Goal: Information Seeking & Learning: Understand process/instructions

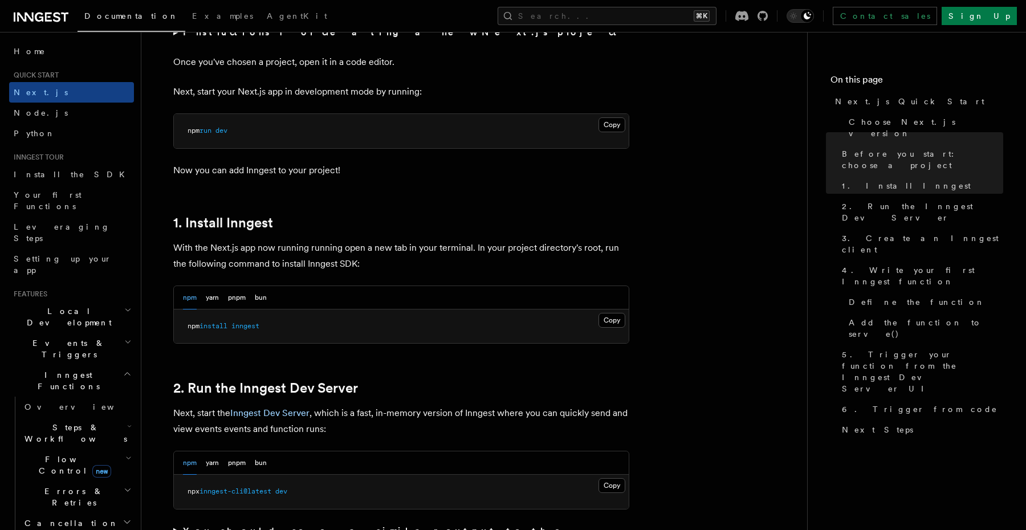
scroll to position [584, 0]
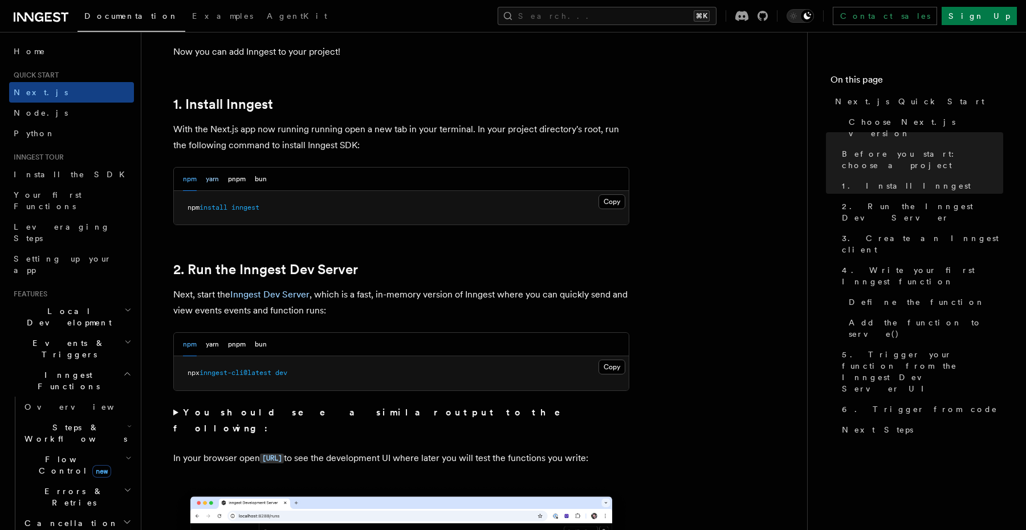
click at [210, 182] on button "yarn" at bounding box center [212, 179] width 13 height 23
click at [189, 346] on button "npm" at bounding box center [190, 344] width 14 height 23
click at [211, 182] on button "yarn" at bounding box center [212, 179] width 13 height 23
click at [203, 211] on span "yarn" at bounding box center [196, 207] width 16 height 8
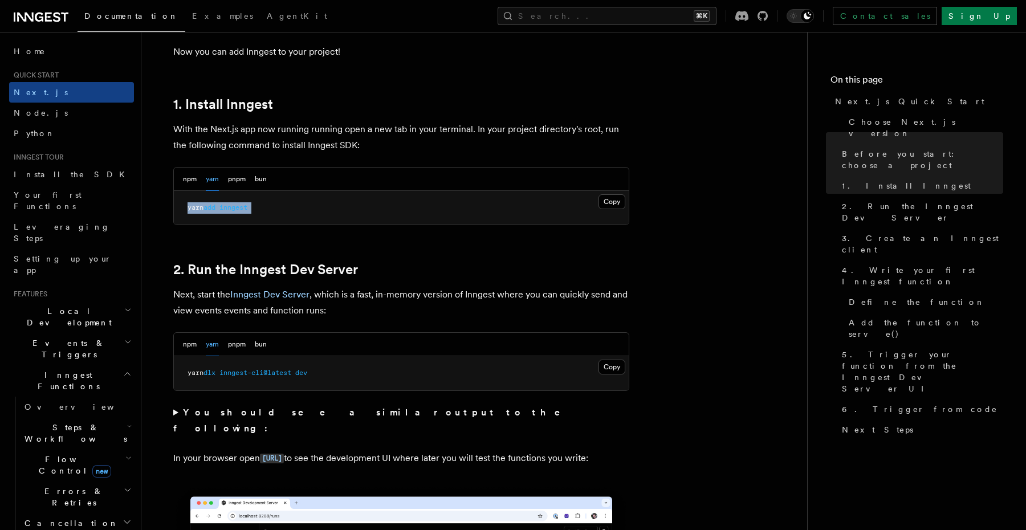
click at [203, 211] on span "yarn" at bounding box center [196, 207] width 16 height 8
copy article "yarn add inngest"
click at [239, 377] on span "inngest-cli@latest" at bounding box center [255, 373] width 72 height 8
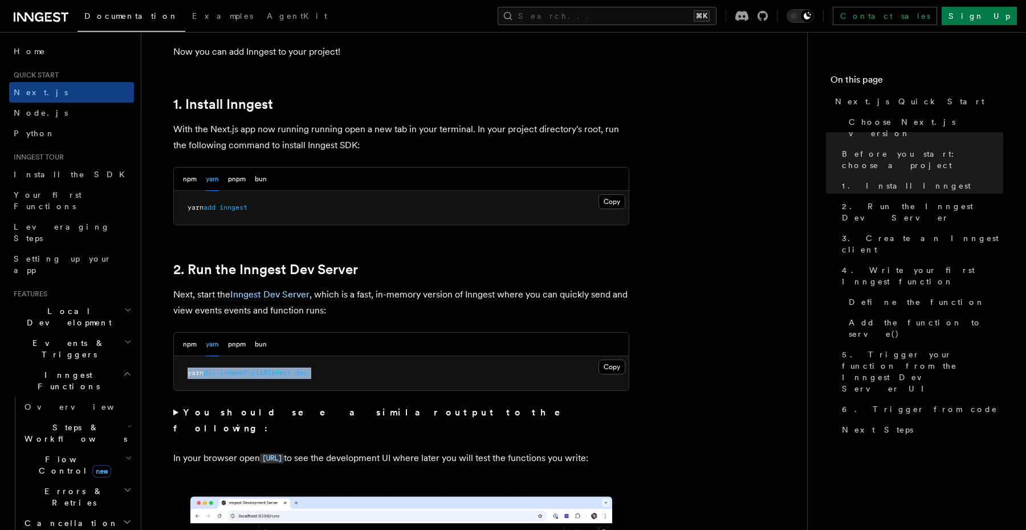
copy div "yarn dlx inngest-cli@latest dev"
click at [188, 347] on button "npm" at bounding box center [190, 344] width 14 height 23
click at [206, 372] on span "inngest-cli@latest" at bounding box center [235, 373] width 72 height 8
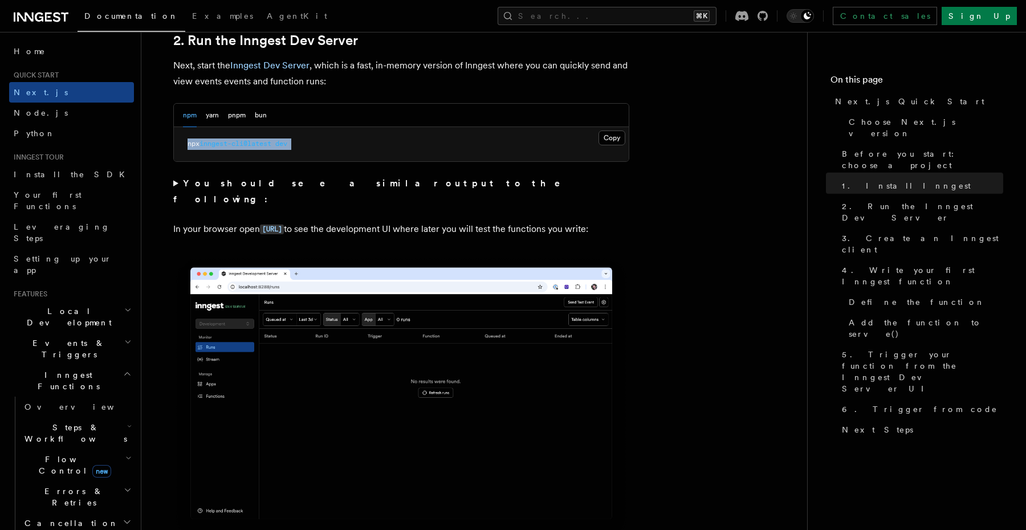
scroll to position [814, 0]
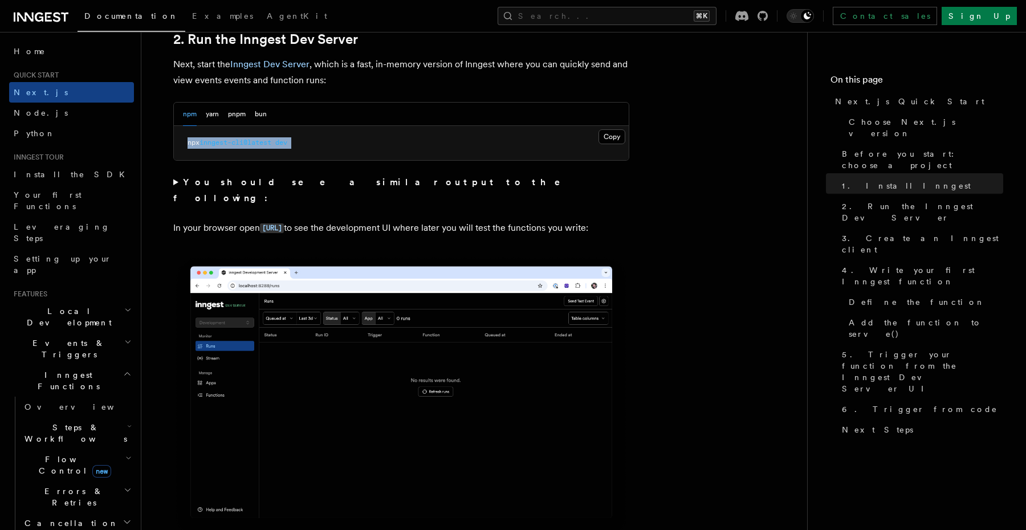
click at [227, 144] on span "inngest-cli@latest" at bounding box center [235, 142] width 72 height 8
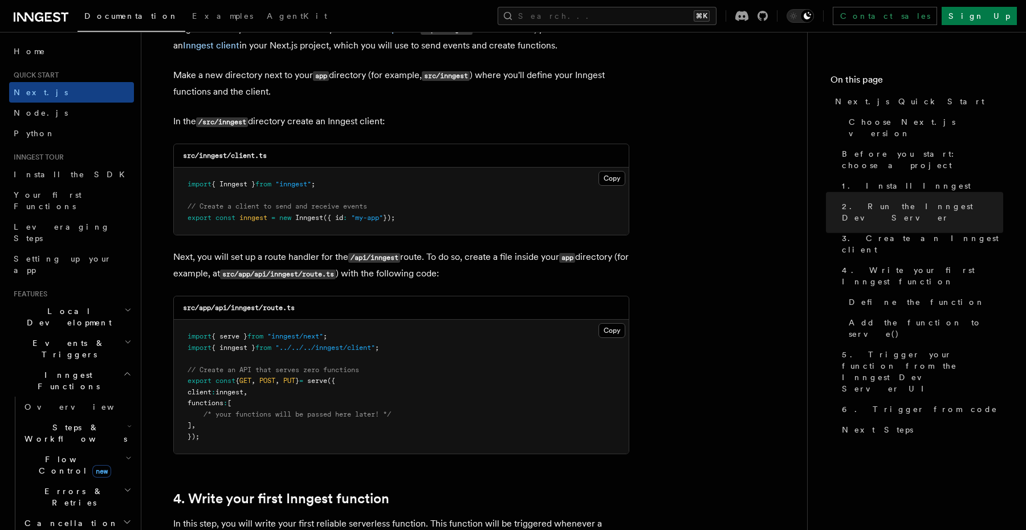
scroll to position [1396, 0]
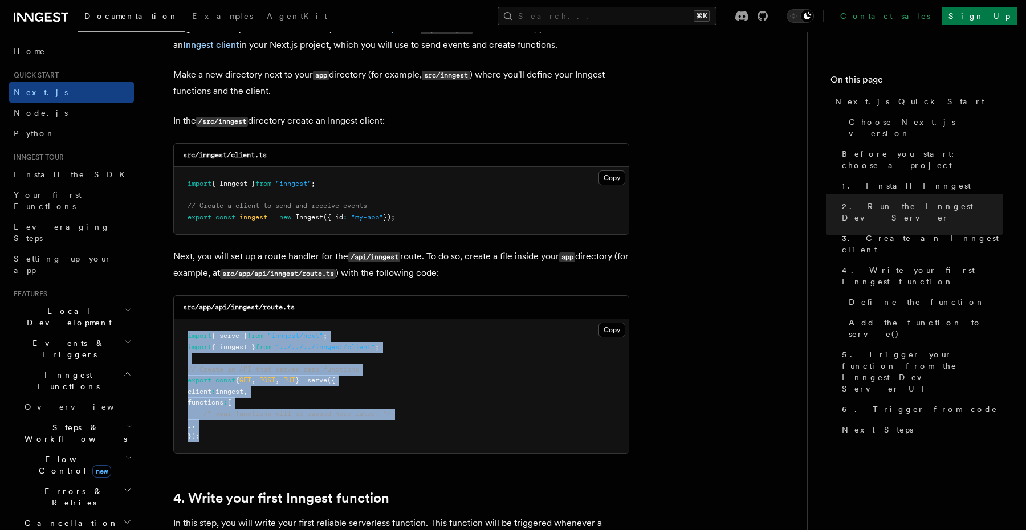
drag, startPoint x: 203, startPoint y: 443, endPoint x: 176, endPoint y: 330, distance: 116.7
click at [176, 330] on pre "import { serve } from "inngest/next" ; import { inngest } from "../../../innges…" at bounding box center [401, 386] width 455 height 134
copy code "import { serve } from "inngest/next" ; import { inngest } from "../../../innges…"
click at [239, 384] on span "{" at bounding box center [237, 380] width 4 height 8
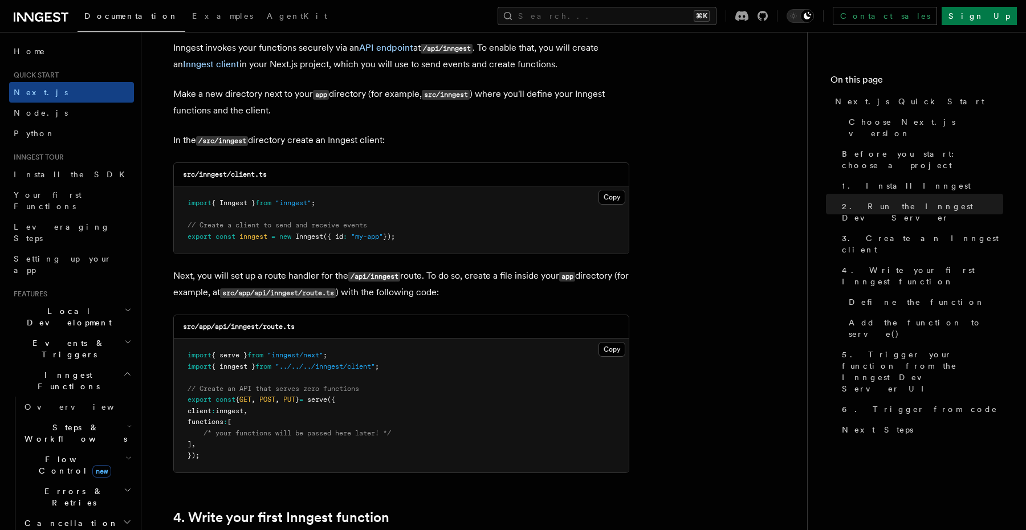
scroll to position [1392, 0]
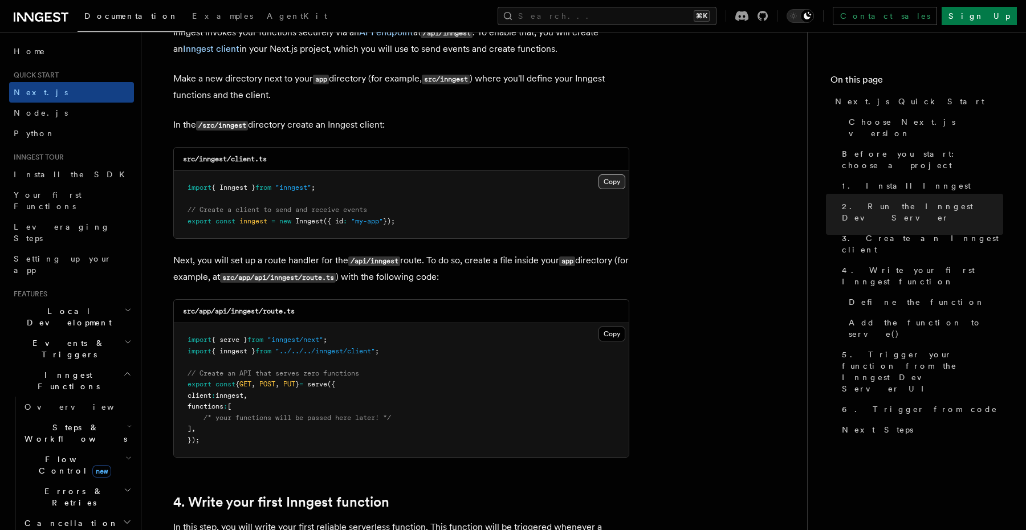
click at [610, 184] on button "Copy Copied" at bounding box center [611, 181] width 27 height 15
click at [614, 335] on button "Copy Copied" at bounding box center [611, 334] width 27 height 15
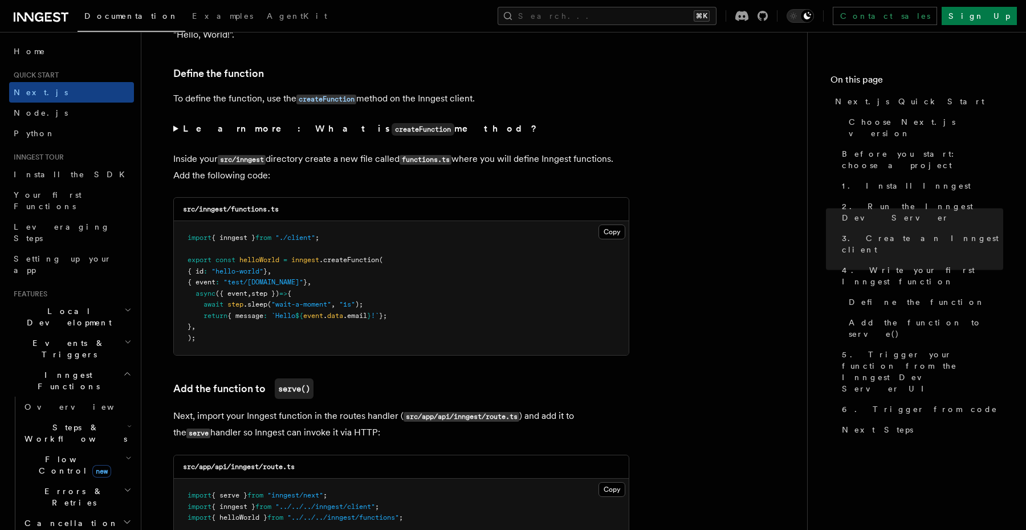
scroll to position [1924, 0]
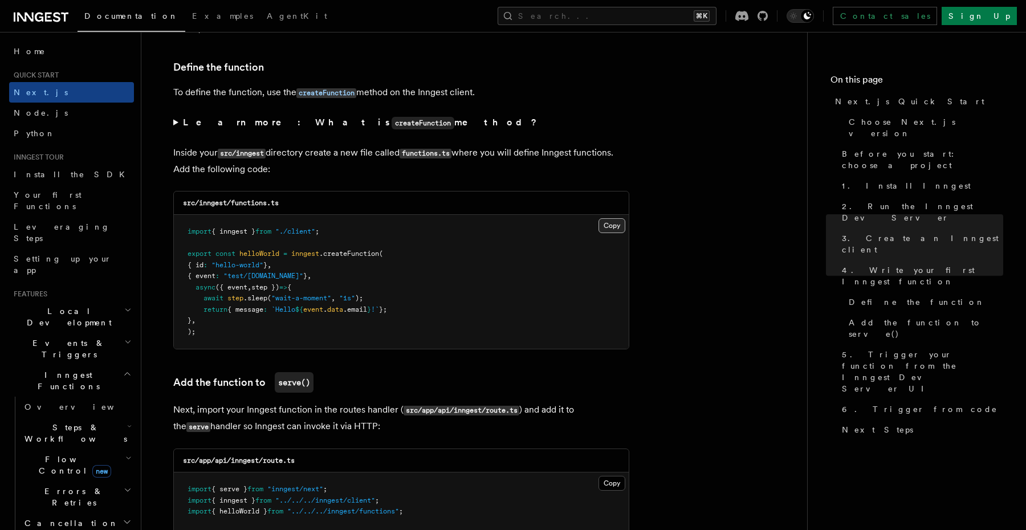
click at [610, 233] on button "Copy Copied" at bounding box center [611, 225] width 27 height 15
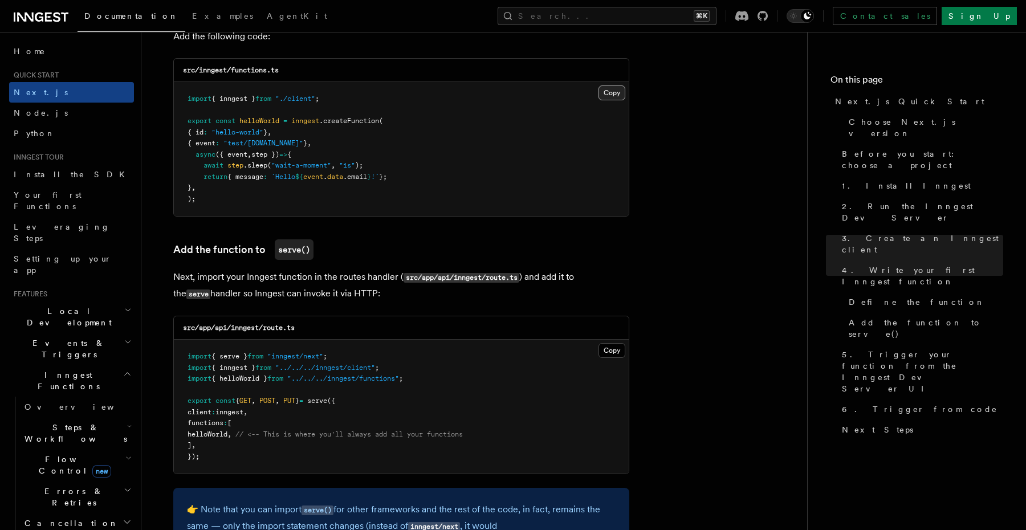
scroll to position [2057, 0]
click at [616, 100] on button "Copy Copied" at bounding box center [611, 92] width 27 height 15
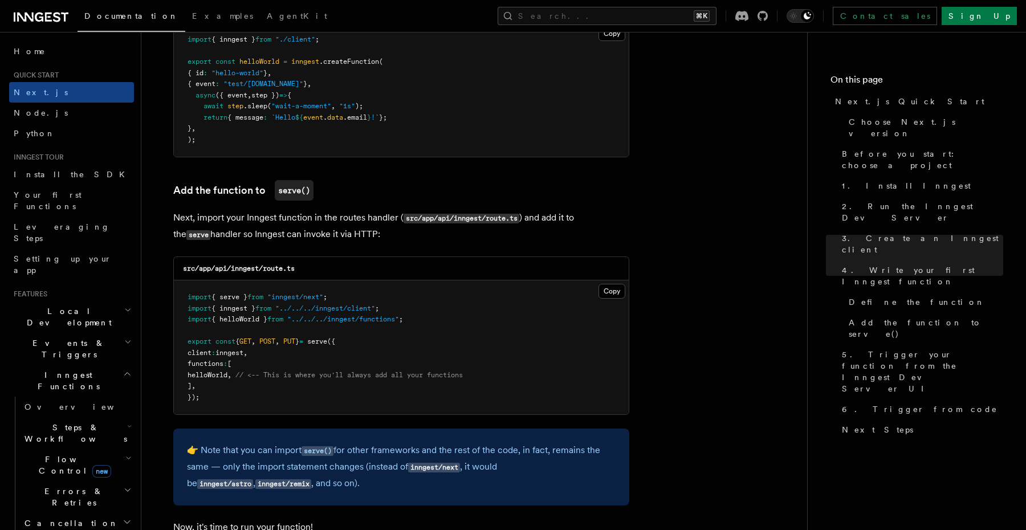
scroll to position [2118, 0]
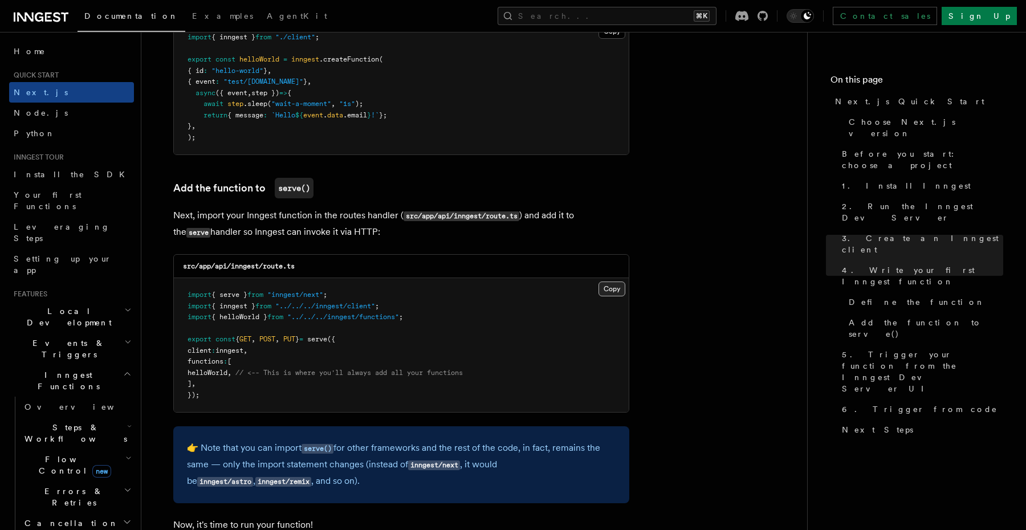
click at [610, 292] on button "Copy Copied" at bounding box center [611, 289] width 27 height 15
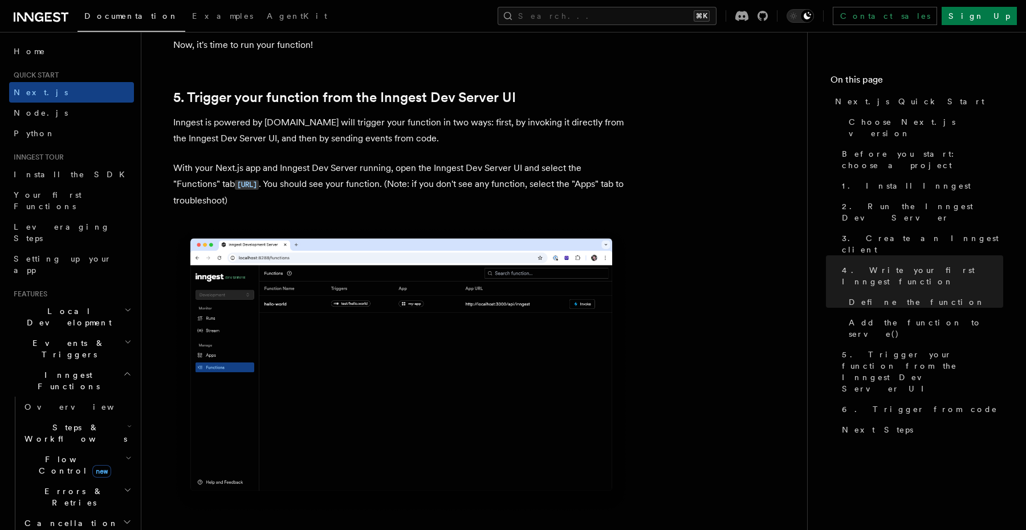
scroll to position [2601, 0]
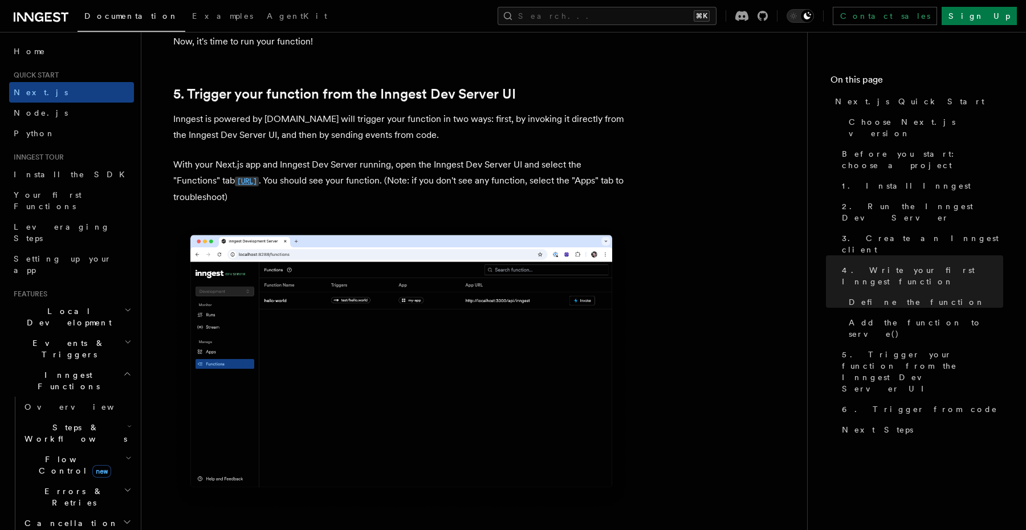
click at [259, 185] on code "[URL]" at bounding box center [247, 182] width 24 height 10
click at [253, 183] on code "[URL]" at bounding box center [247, 182] width 24 height 10
